Goal: Transaction & Acquisition: Purchase product/service

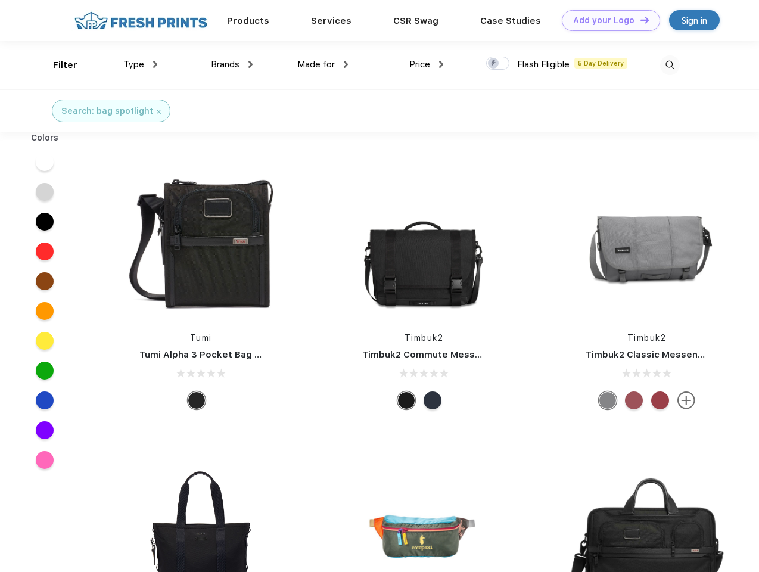
scroll to position [1, 0]
click at [606, 20] on link "Add your Logo Design Tool" at bounding box center [611, 20] width 98 height 21
click at [0, 0] on div "Design Tool" at bounding box center [0, 0] width 0 height 0
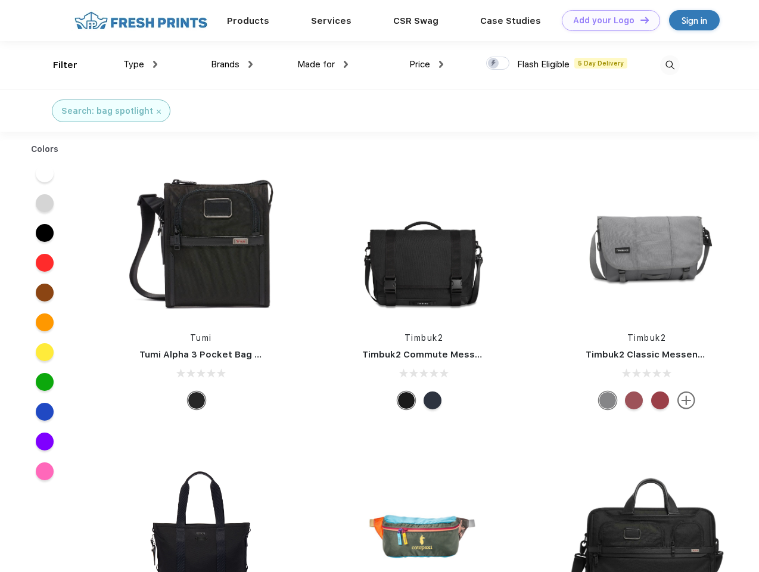
click at [639, 20] on link "Add your Logo Design Tool" at bounding box center [611, 20] width 98 height 21
click at [57, 65] on div "Filter" at bounding box center [65, 65] width 24 height 14
click at [141, 64] on span "Type" at bounding box center [133, 64] width 21 height 11
click at [232, 64] on span "Brands" at bounding box center [225, 64] width 29 height 11
click at [323, 64] on span "Made for" at bounding box center [316, 64] width 38 height 11
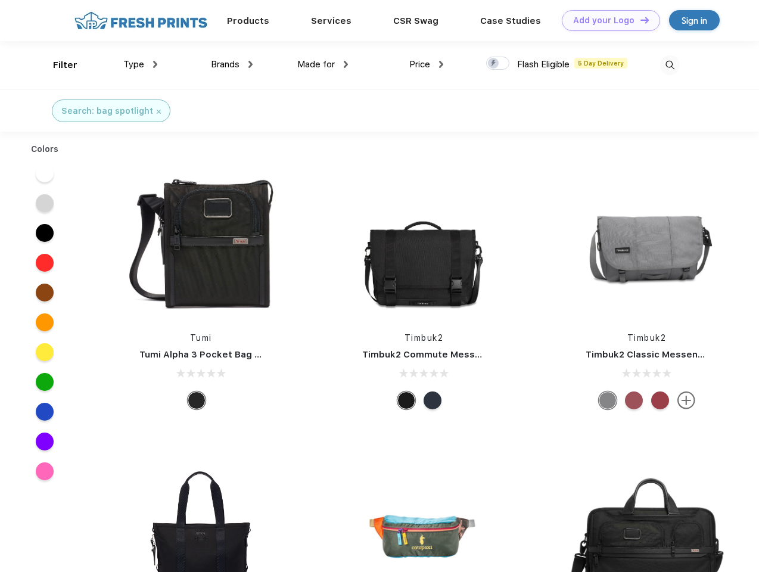
click at [426, 64] on span "Price" at bounding box center [419, 64] width 21 height 11
click at [498, 64] on div at bounding box center [497, 63] width 23 height 13
click at [494, 64] on input "checkbox" at bounding box center [490, 60] width 8 height 8
click at [669, 65] on img at bounding box center [670, 65] width 20 height 20
